Goal: Transaction & Acquisition: Purchase product/service

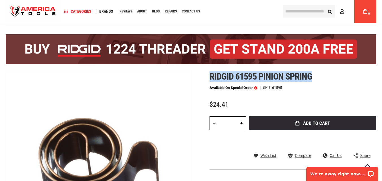
scroll to position [7, 0]
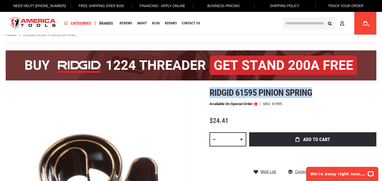
click at [243, 93] on span "Ridgid 61595 pinion spring" at bounding box center [261, 92] width 103 height 11
click at [211, 93] on span "Ridgid 61595 pinion spring" at bounding box center [261, 92] width 103 height 11
drag, startPoint x: 209, startPoint y: 93, endPoint x: 316, endPoint y: 93, distance: 106.7
copy span "Ridgid 61595 pinion spring"
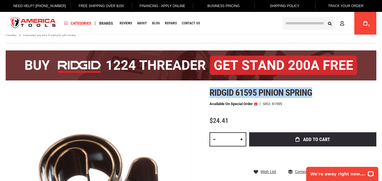
drag, startPoint x: 381, startPoint y: 0, endPoint x: 169, endPoint y: 121, distance: 244.2
click at [256, 104] on span at bounding box center [255, 104] width 3 height 4
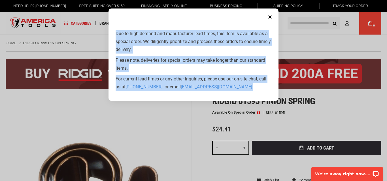
drag, startPoint x: 115, startPoint y: 37, endPoint x: 235, endPoint y: 75, distance: 125.6
click at [248, 90] on div "Due to high demand and manufacturer lead times, this item is available as a spe…" at bounding box center [193, 62] width 170 height 77
copy div "Due to high demand and manufacturer lead times, this item is available as a spe…"
click at [268, 16] on button "Close" at bounding box center [269, 16] width 11 height 11
